Goal: Information Seeking & Learning: Learn about a topic

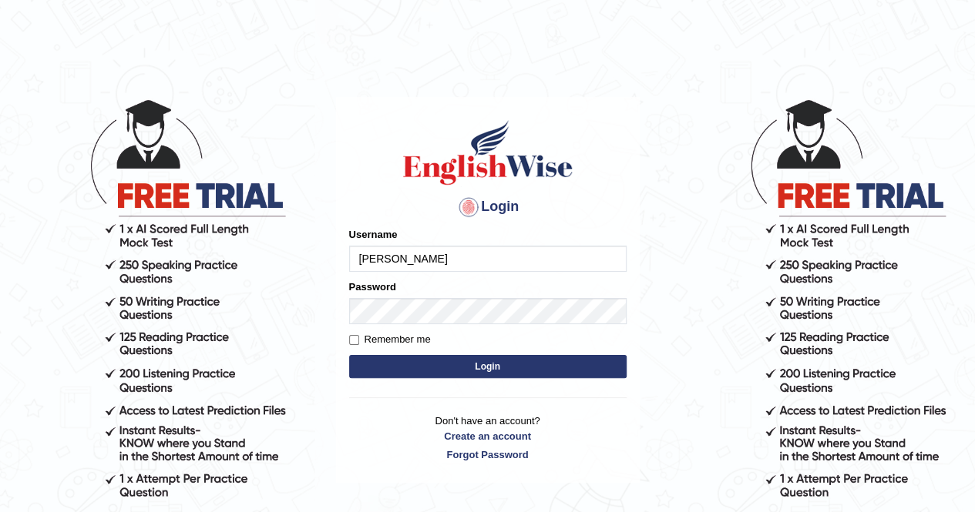
type input "shambhav"
click at [394, 287] on label "Password" at bounding box center [372, 287] width 47 height 15
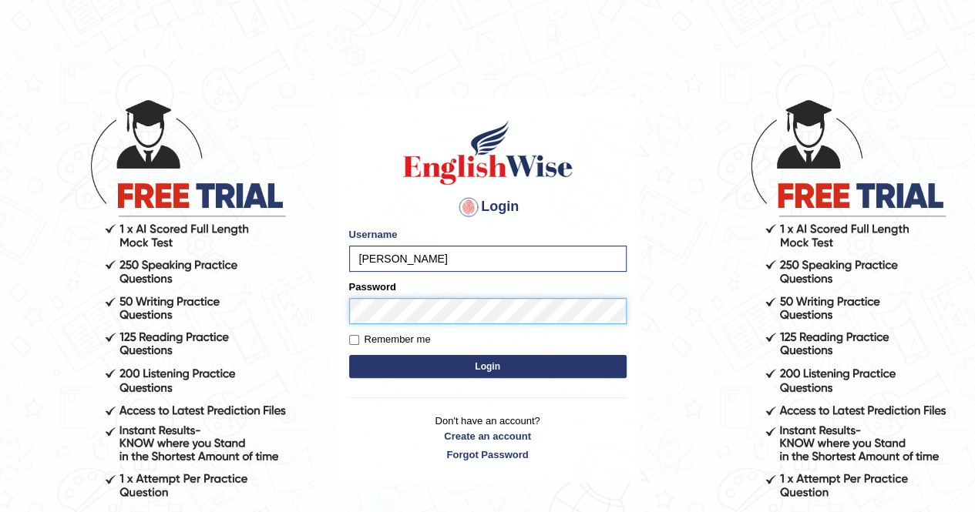
click at [349, 355] on button "Login" at bounding box center [487, 366] width 277 height 23
click at [381, 347] on label "Remember me" at bounding box center [390, 339] width 82 height 15
click at [359, 345] on input "Remember me" at bounding box center [354, 340] width 10 height 10
checkbox input "true"
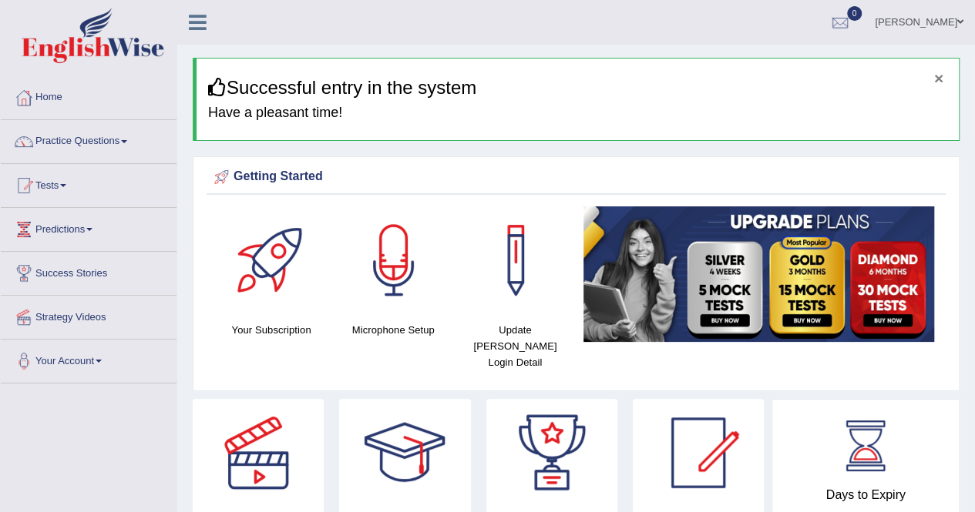
click at [940, 75] on button "×" at bounding box center [938, 78] width 9 height 16
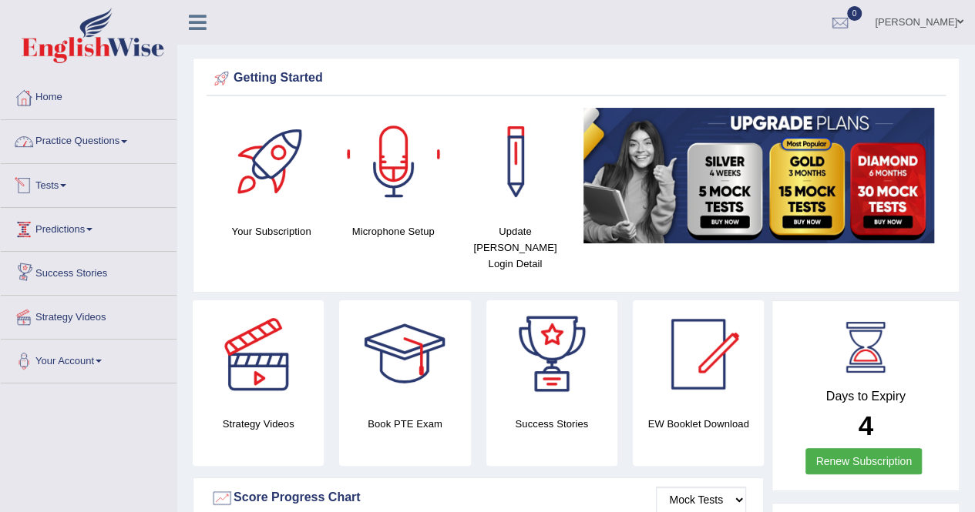
click at [88, 147] on link "Practice Questions" at bounding box center [89, 139] width 176 height 39
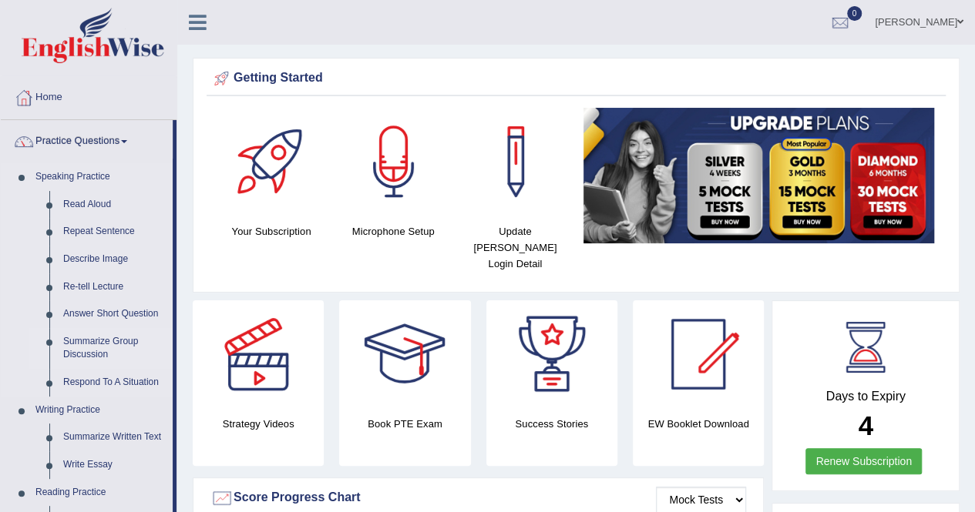
click at [102, 347] on link "Summarize Group Discussion" at bounding box center [114, 348] width 116 height 41
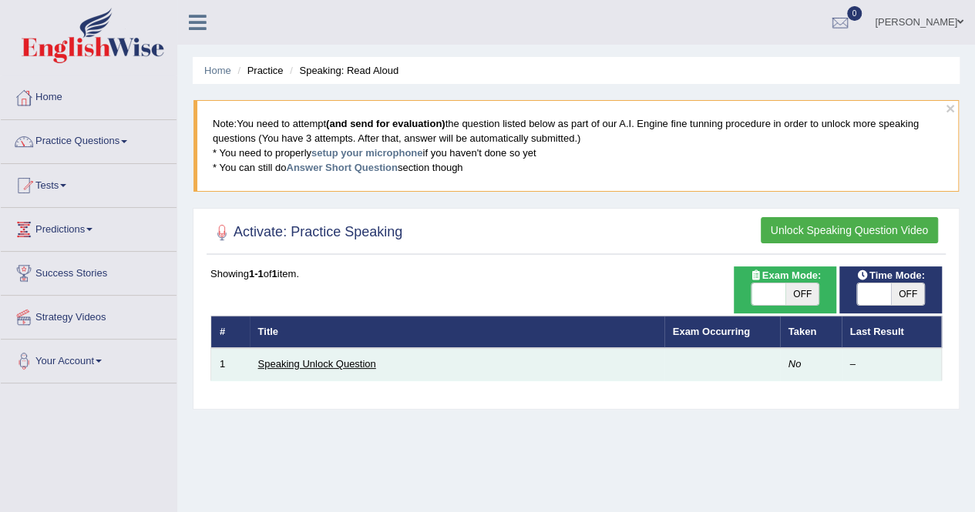
click at [316, 364] on link "Speaking Unlock Question" at bounding box center [317, 364] width 118 height 12
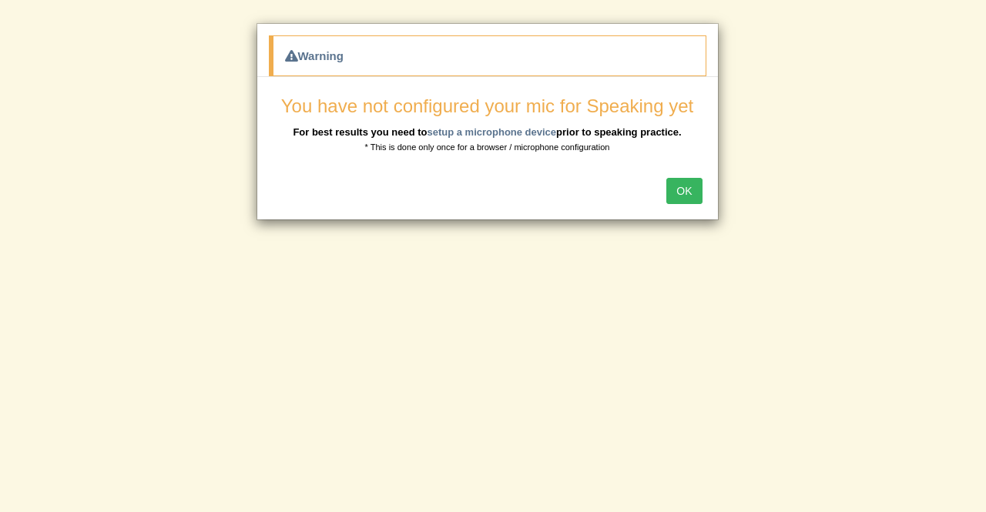
click at [686, 186] on button "OK" at bounding box center [683, 191] width 35 height 26
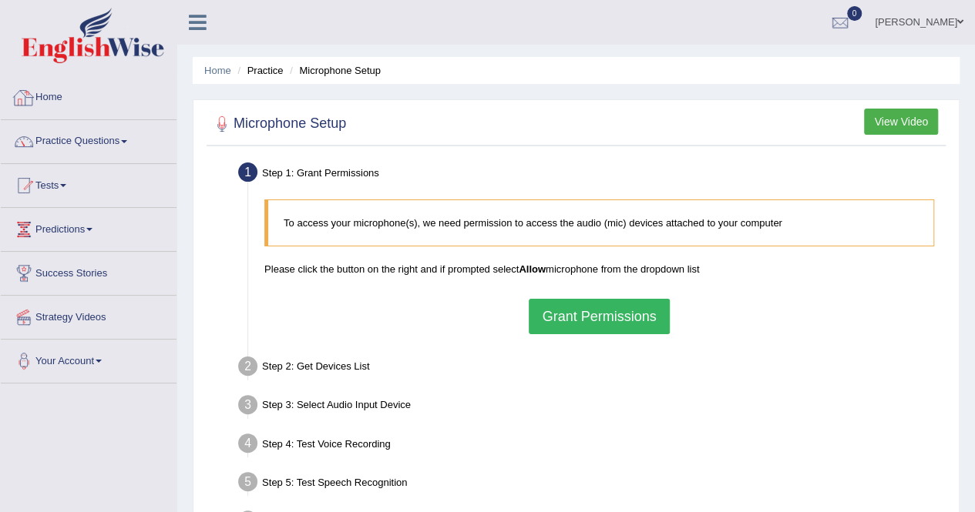
click at [55, 107] on link "Home" at bounding box center [89, 95] width 176 height 39
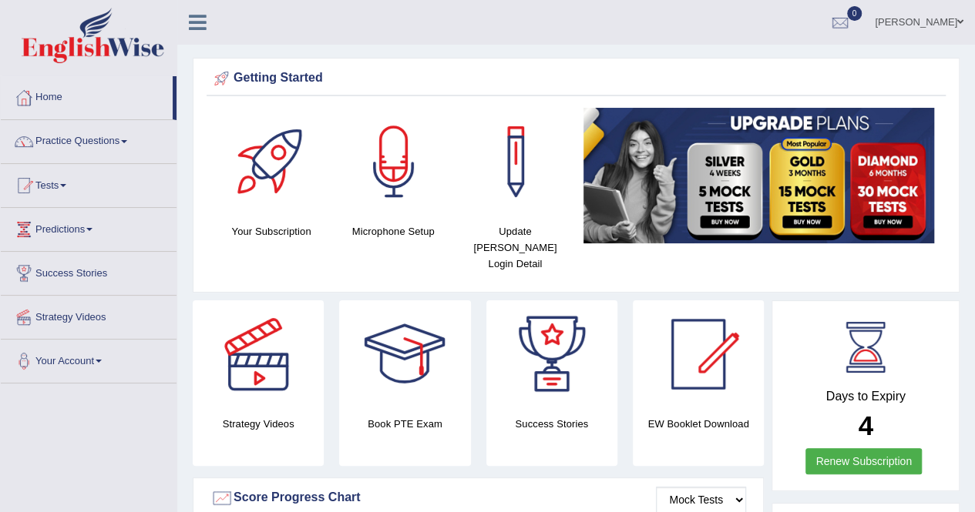
click at [917, 33] on link "[PERSON_NAME]" at bounding box center [919, 20] width 112 height 40
